Goal: Task Accomplishment & Management: Use online tool/utility

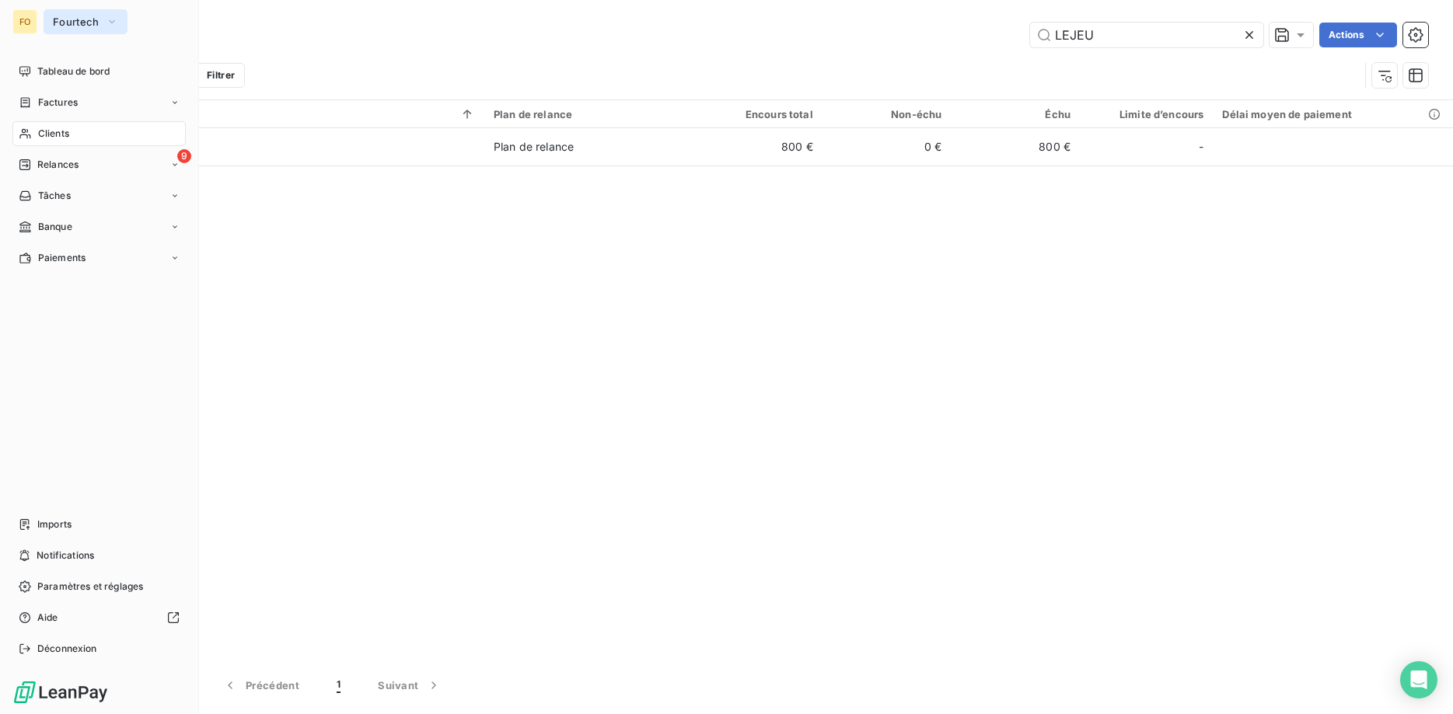
click at [107, 30] on button "Fourtech" at bounding box center [86, 21] width 84 height 25
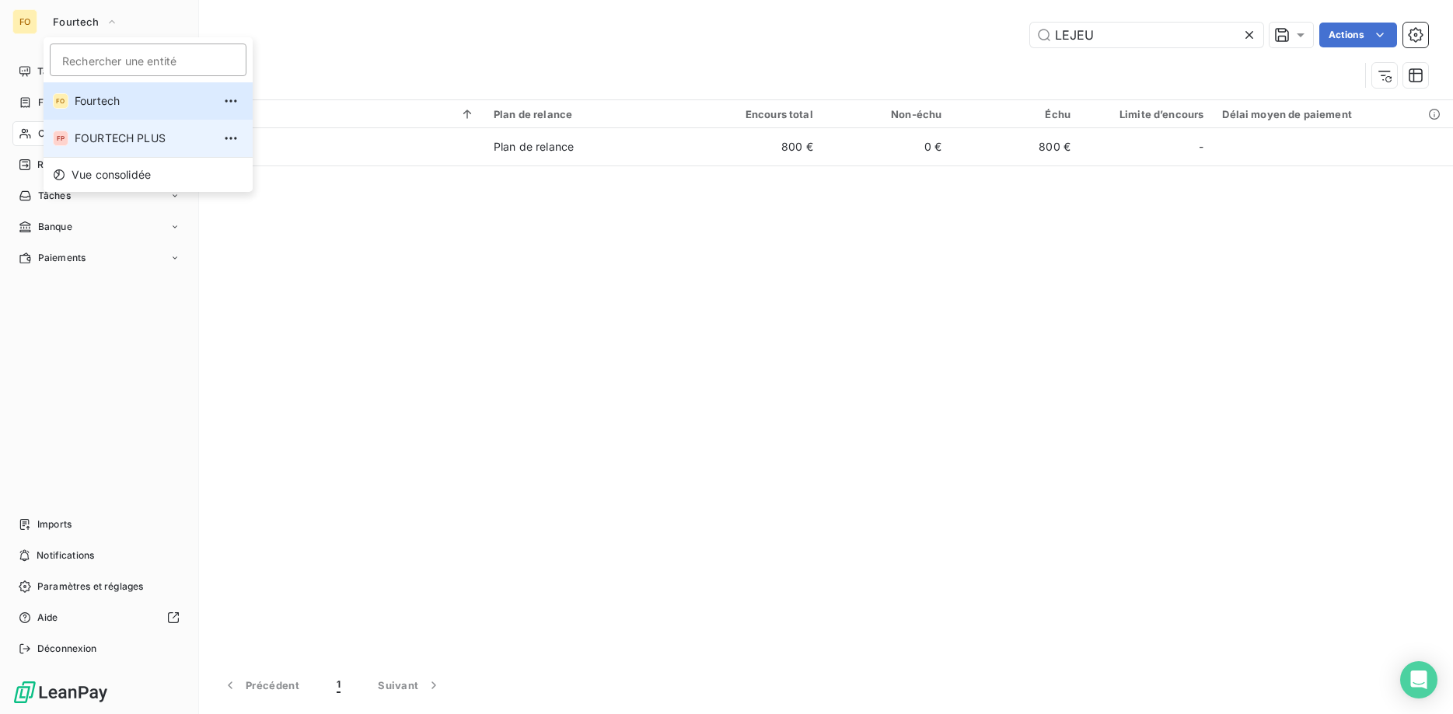
click at [114, 133] on span "FOURTECH PLUS" at bounding box center [144, 139] width 138 height 16
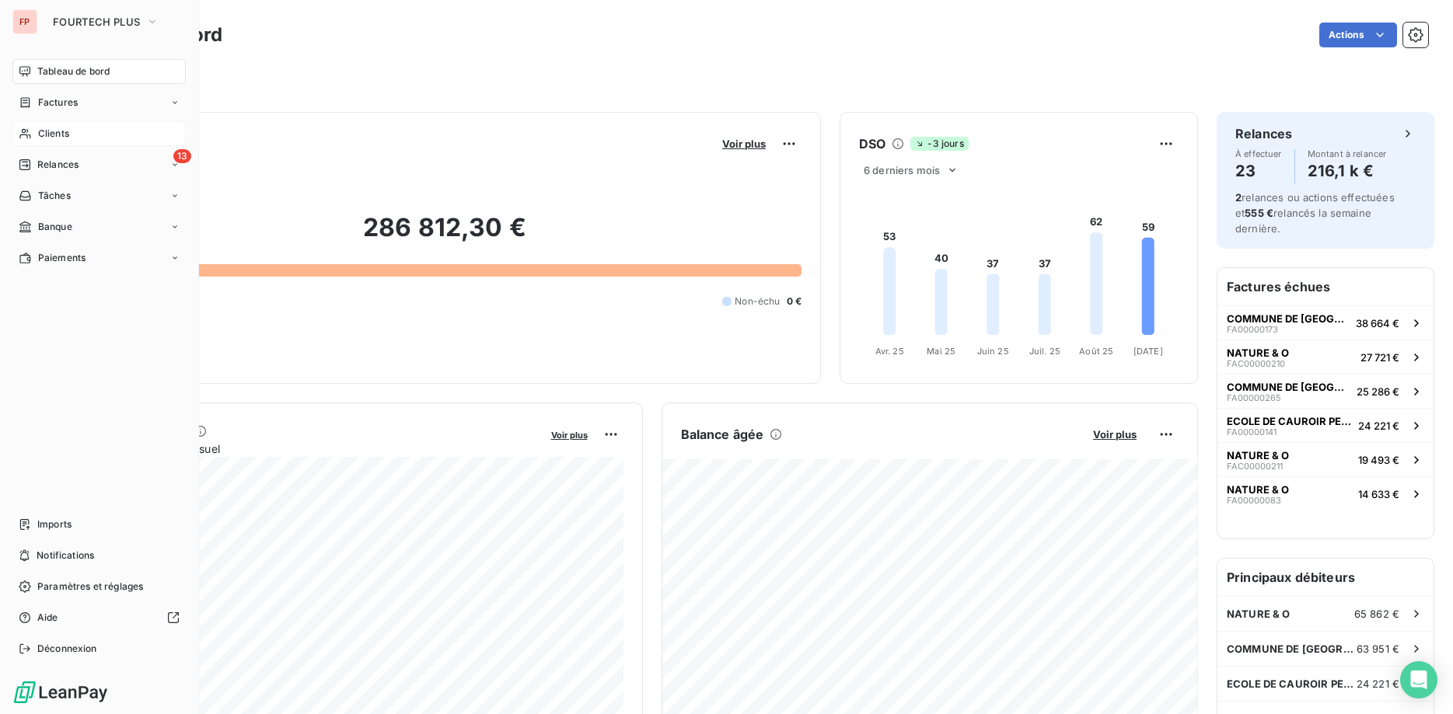
click at [57, 133] on span "Clients" at bounding box center [53, 134] width 31 height 14
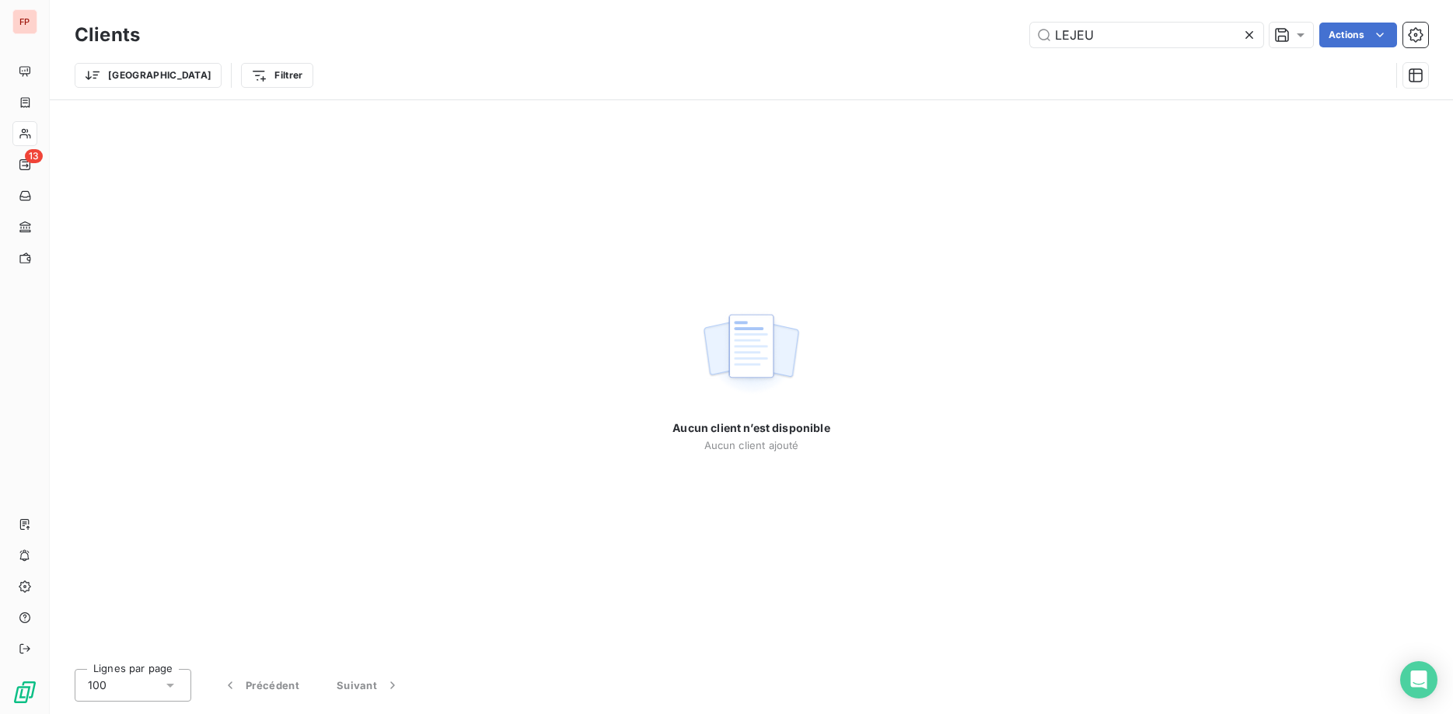
drag, startPoint x: 968, startPoint y: 23, endPoint x: 846, endPoint y: 30, distance: 121.5
click at [1030, 23] on input "LEJEU" at bounding box center [1146, 35] width 233 height 25
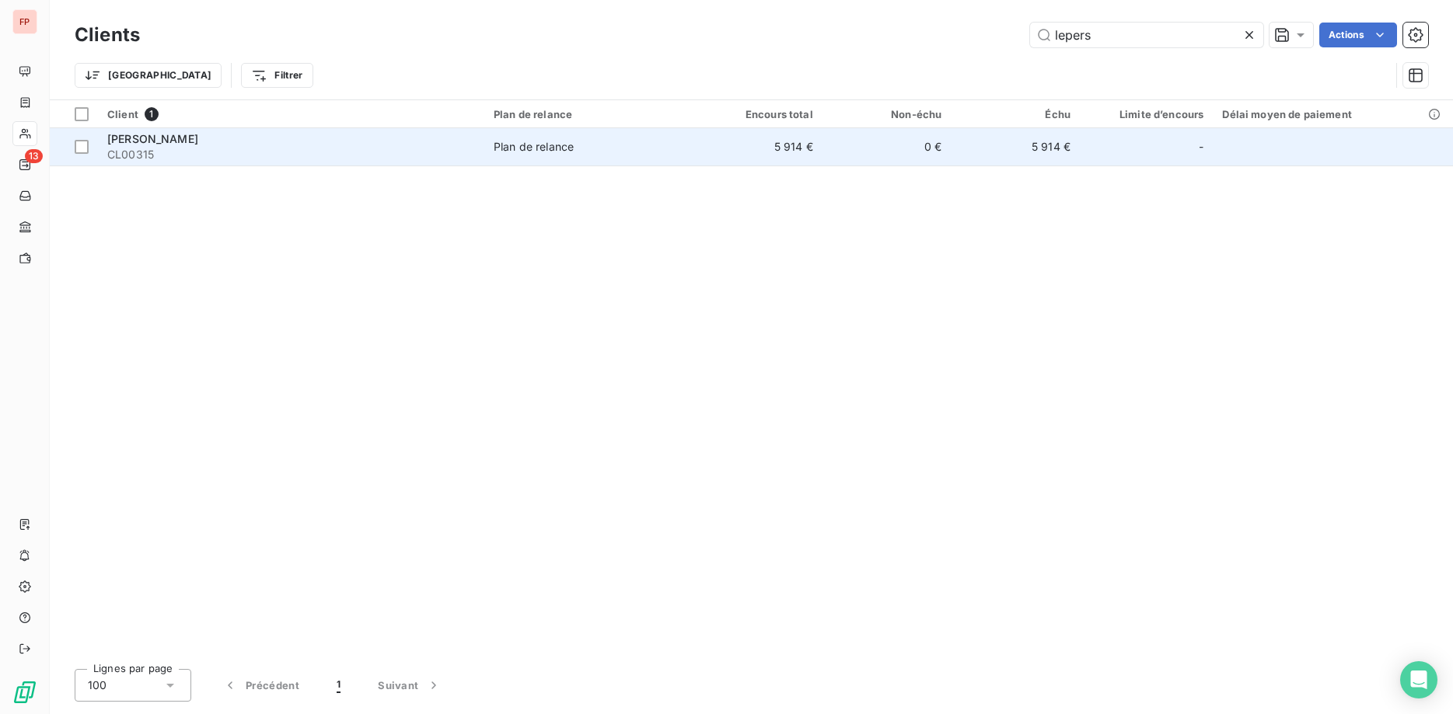
type input "lepers"
click at [452, 148] on span "CL00315" at bounding box center [291, 155] width 368 height 16
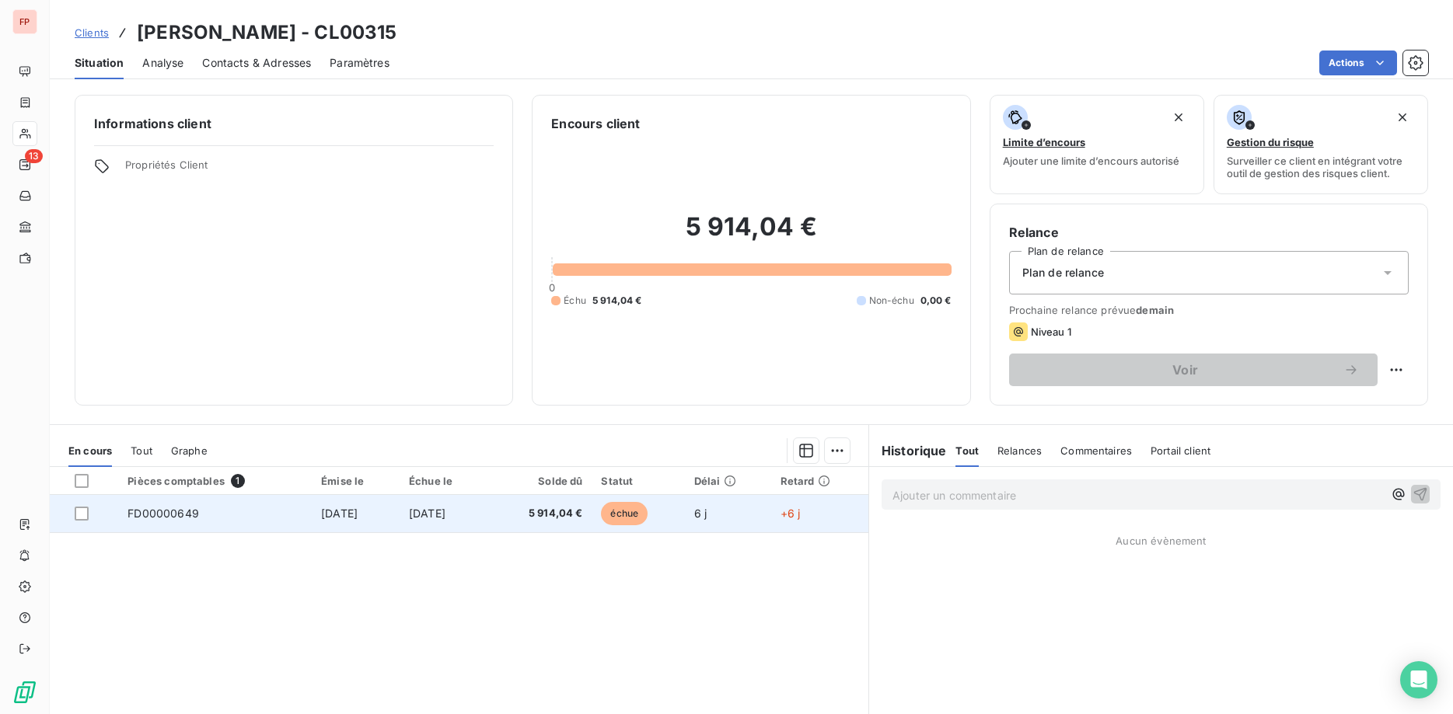
click at [445, 512] on span "[DATE]" at bounding box center [427, 513] width 37 height 13
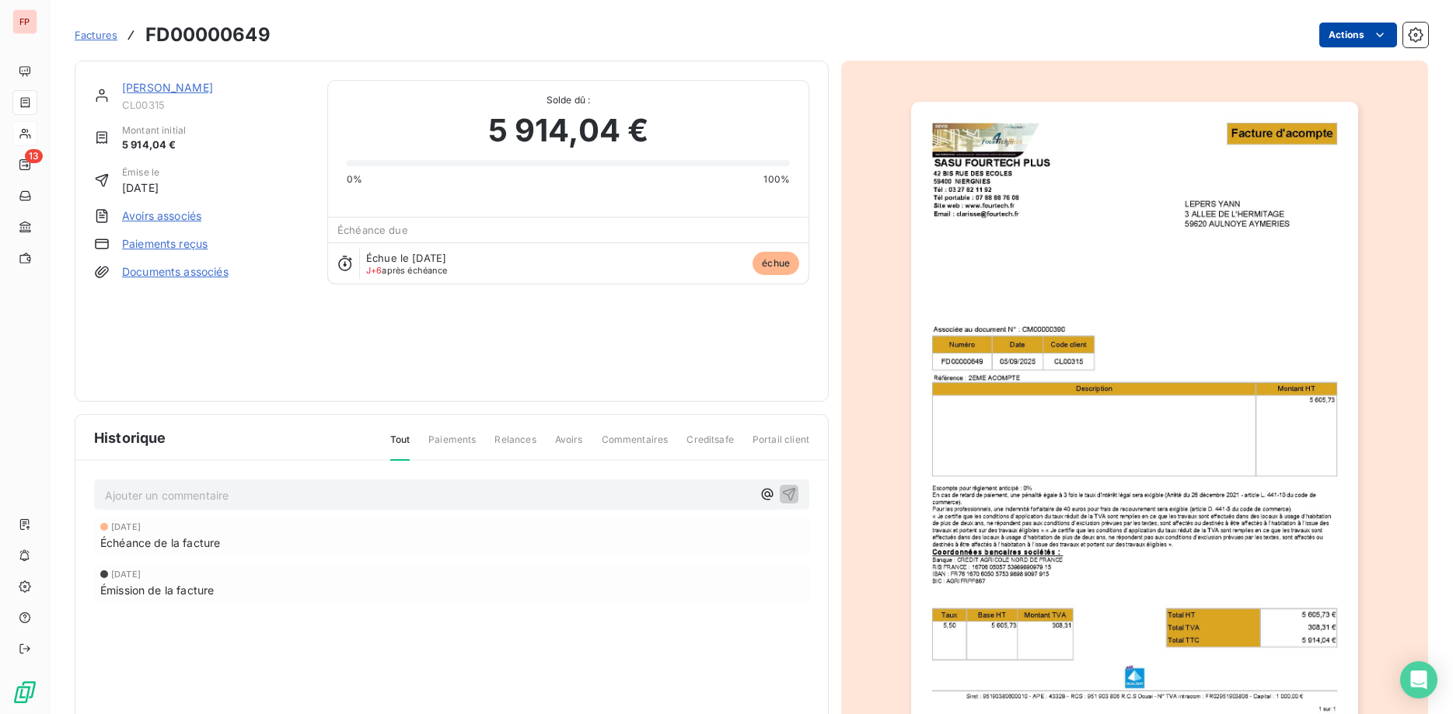
click at [1361, 36] on html "FP 13 Factures FD00000649 Actions [PERSON_NAME] CL00315 Montant initial 5 914,0…" at bounding box center [726, 357] width 1453 height 714
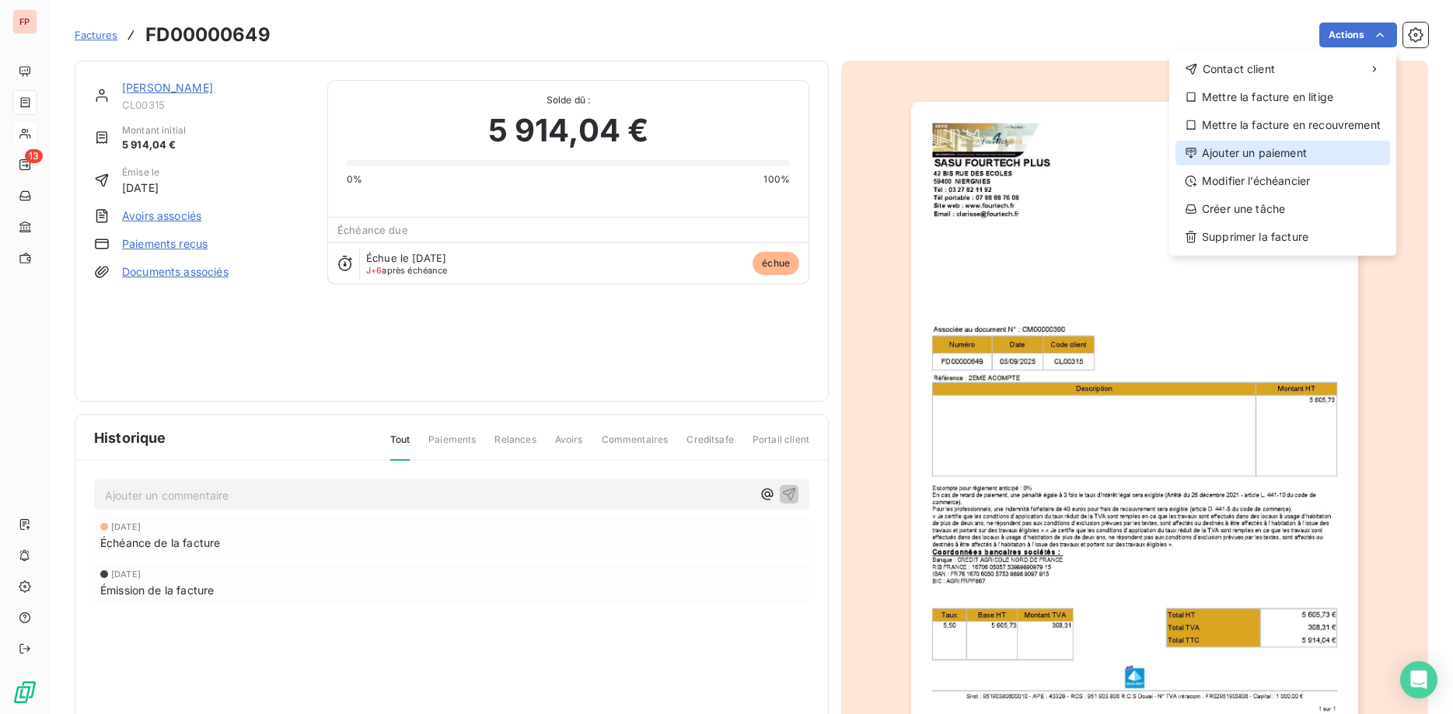
click at [1265, 157] on div "Ajouter un paiement" at bounding box center [1282, 153] width 215 height 25
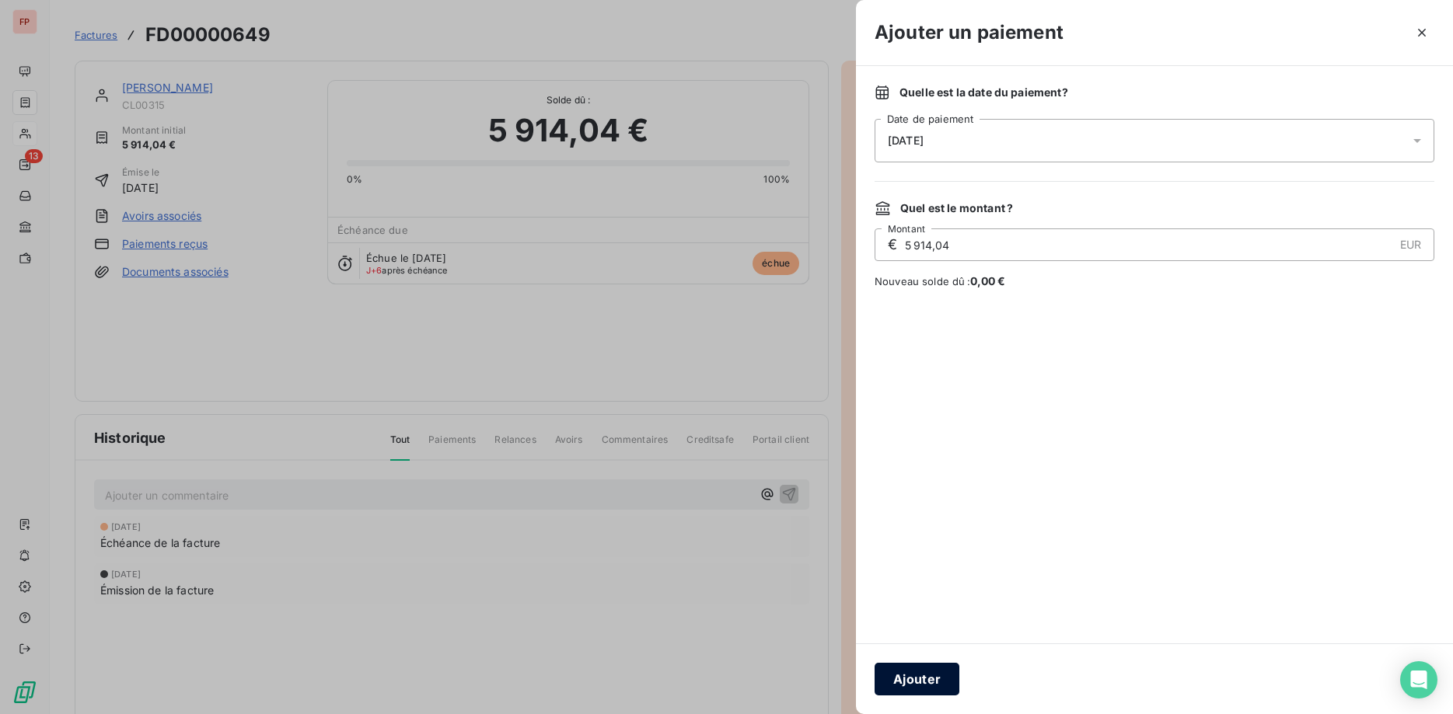
click at [933, 679] on button "Ajouter" at bounding box center [916, 679] width 85 height 33
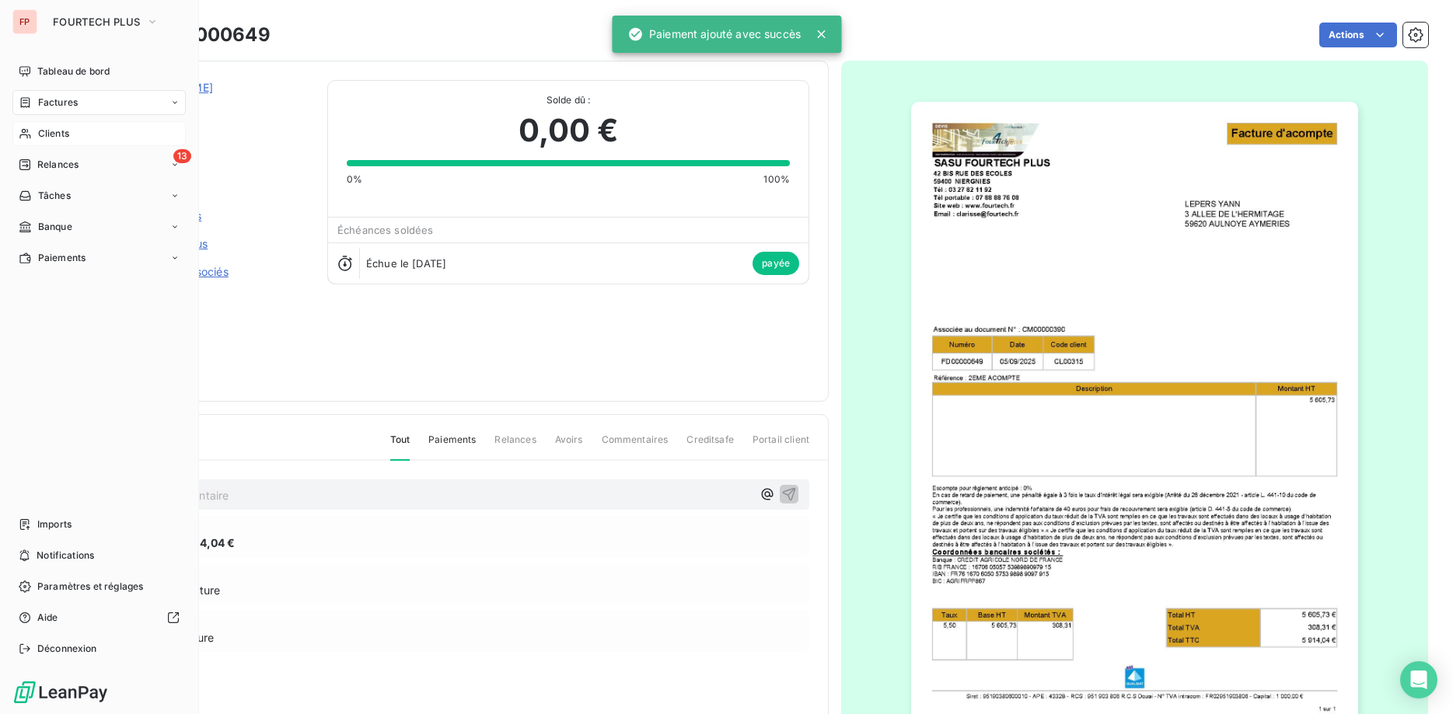
click at [55, 141] on div "Clients" at bounding box center [98, 133] width 173 height 25
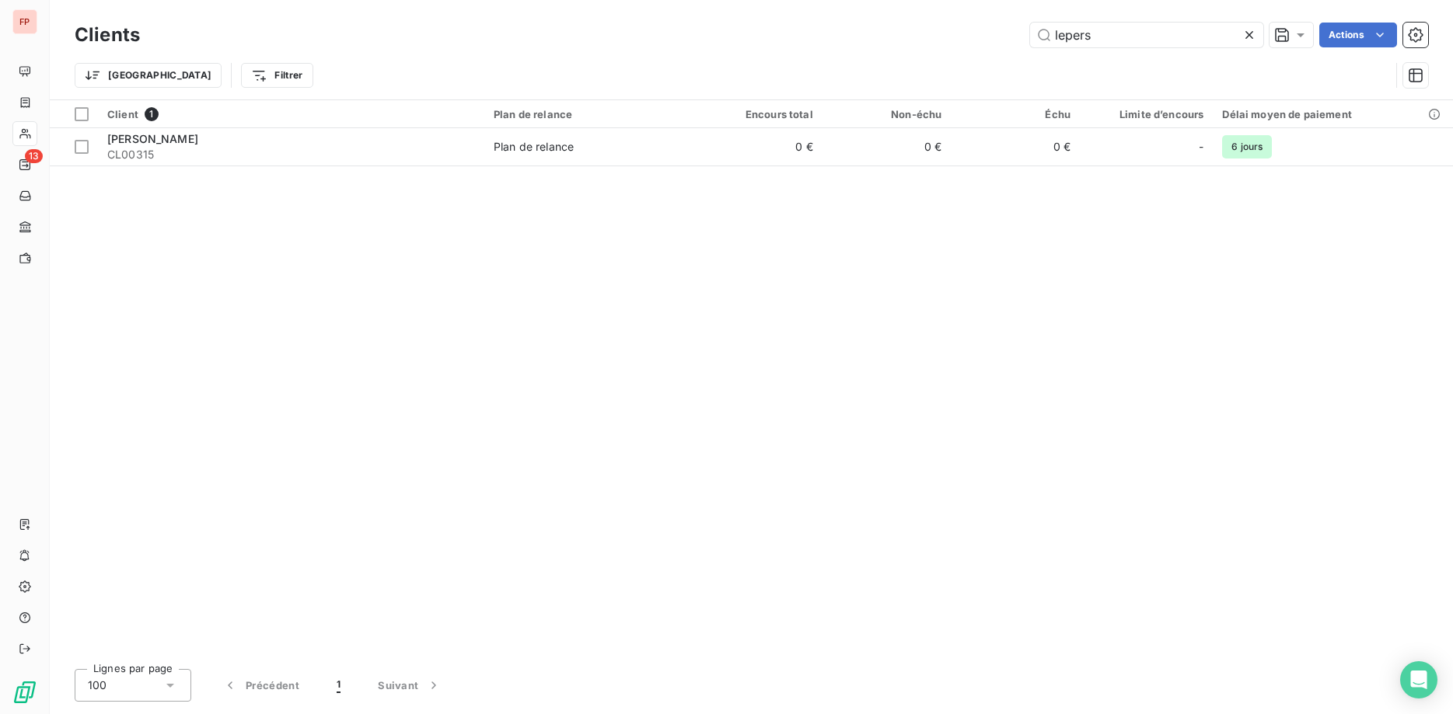
drag, startPoint x: 1005, startPoint y: 30, endPoint x: 950, endPoint y: 30, distance: 55.2
click at [1030, 30] on input "lepers" at bounding box center [1146, 35] width 233 height 25
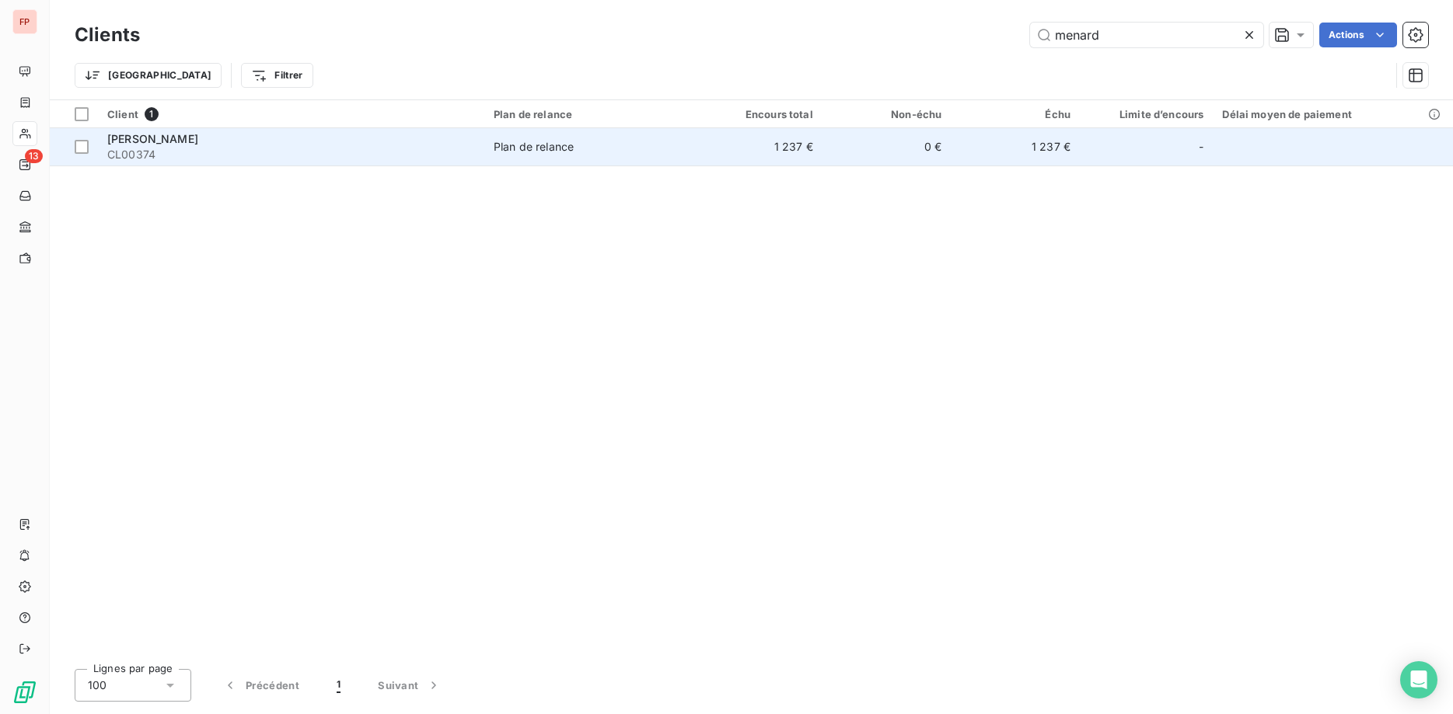
type input "menard"
click at [579, 141] on span "Plan de relance" at bounding box center [589, 147] width 190 height 16
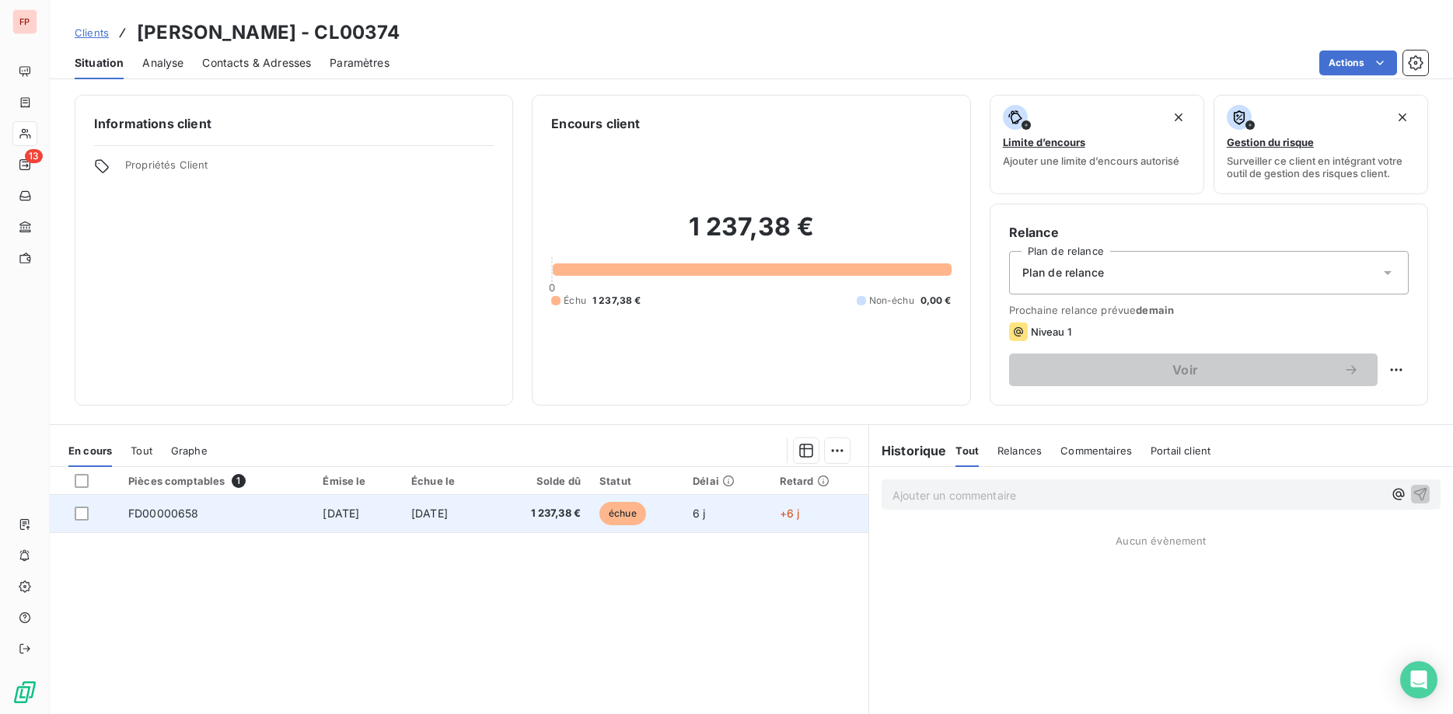
click at [543, 522] on td "1 237,38 €" at bounding box center [540, 513] width 99 height 37
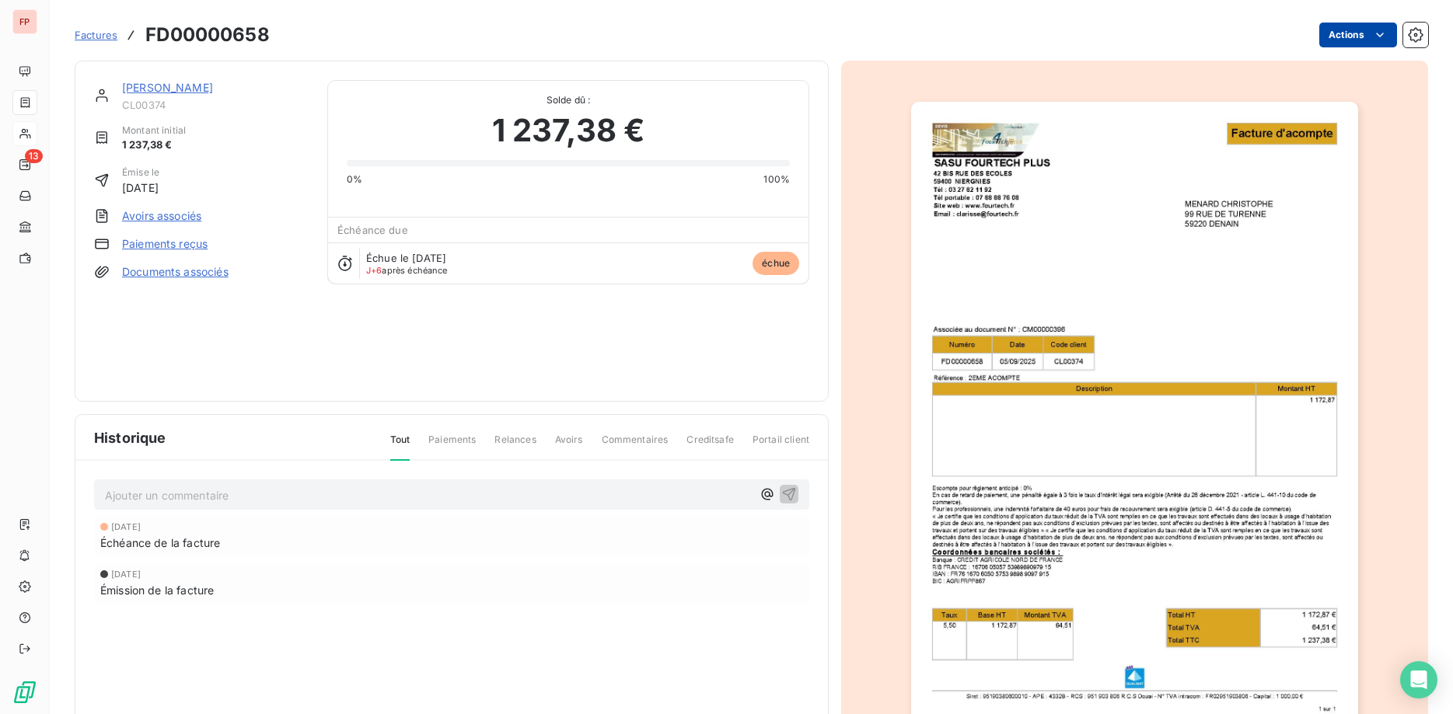
click at [1379, 34] on html "FP 13 Factures FD00000658 Actions [PERSON_NAME] CL00374 Montant initial 1 237,3…" at bounding box center [726, 357] width 1453 height 714
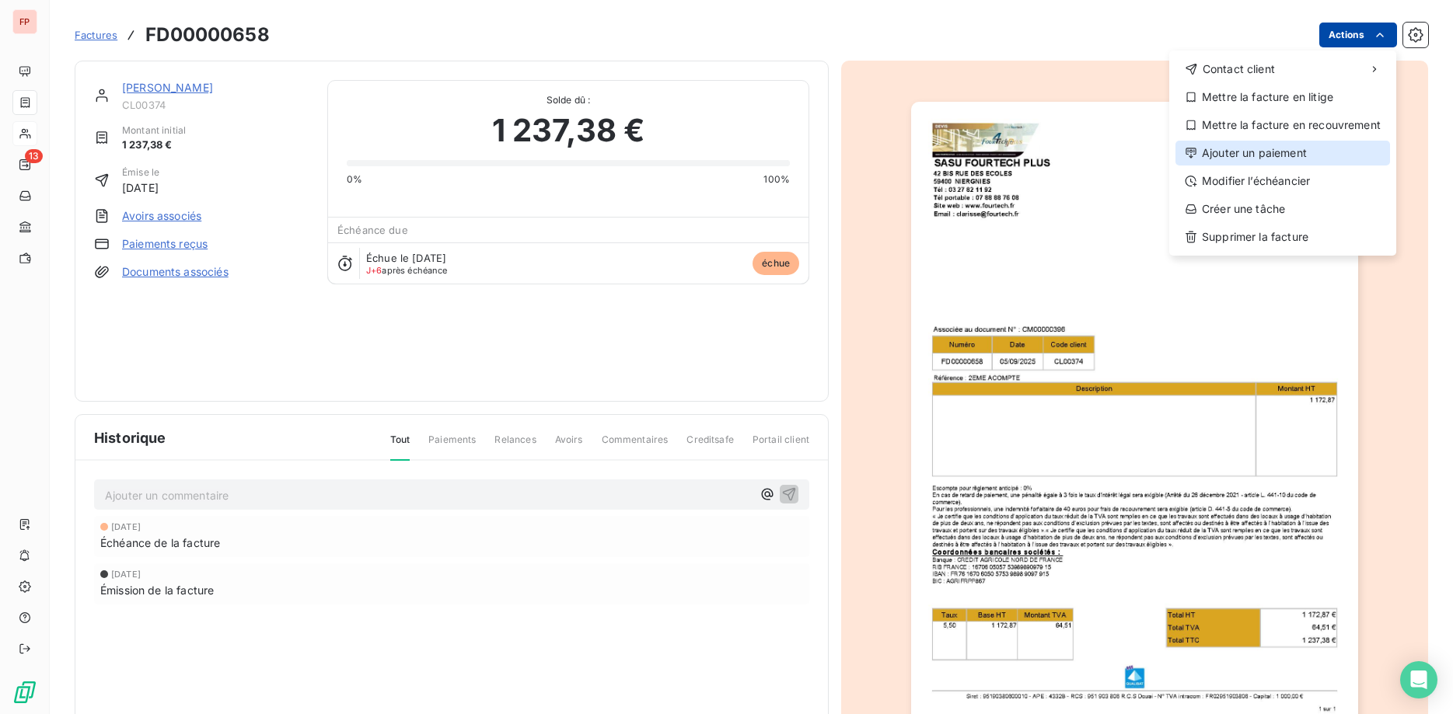
click at [1260, 150] on div "Ajouter un paiement" at bounding box center [1282, 153] width 215 height 25
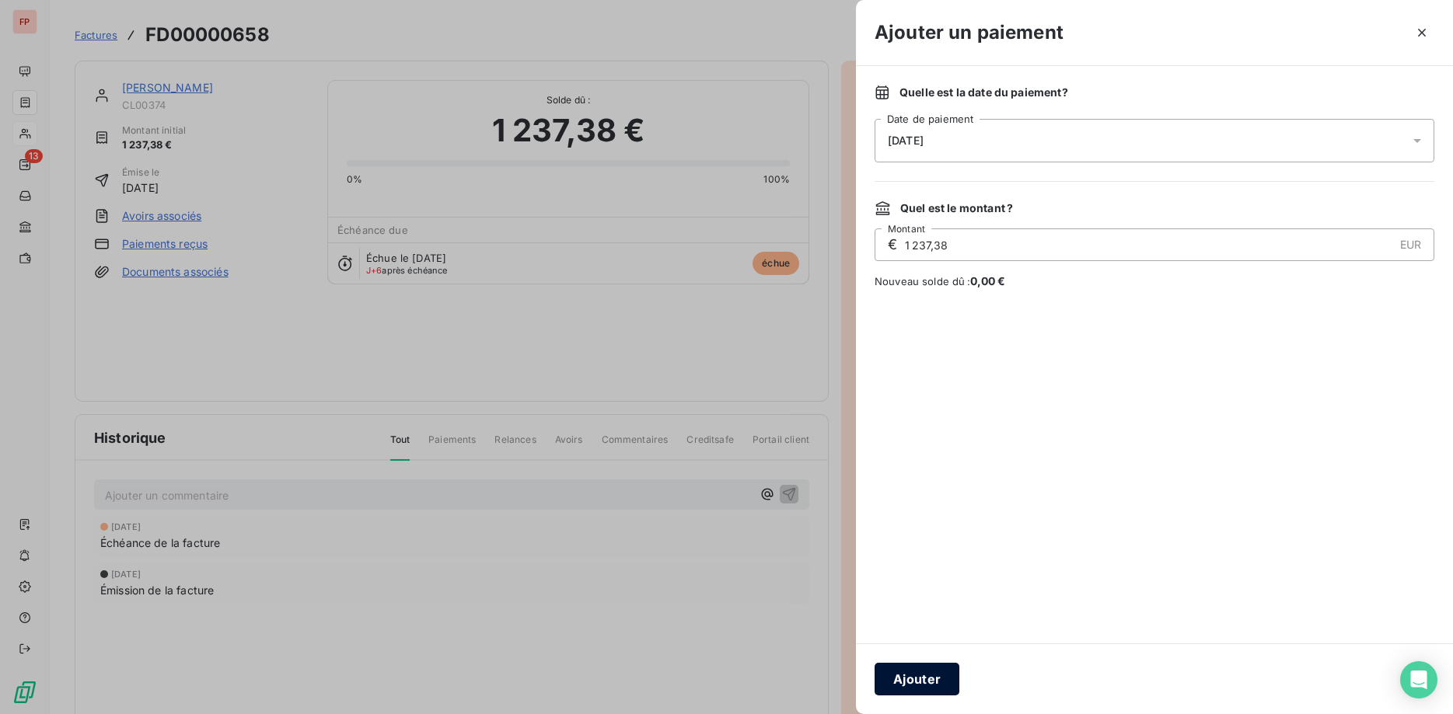
click at [933, 682] on button "Ajouter" at bounding box center [916, 679] width 85 height 33
